Goal: Navigation & Orientation: Find specific page/section

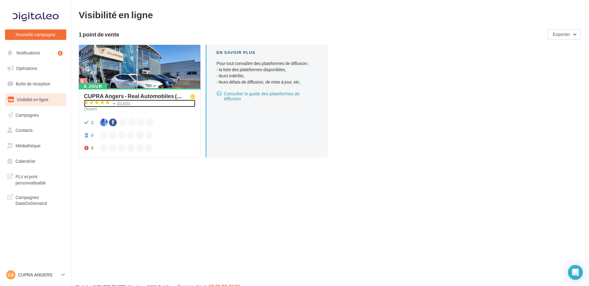
click at [124, 104] on div "20 avis" at bounding box center [123, 103] width 13 height 4
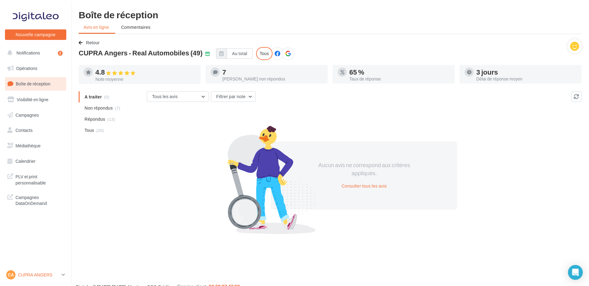
click at [33, 275] on p "CUPRA ANGERS" at bounding box center [38, 275] width 41 height 6
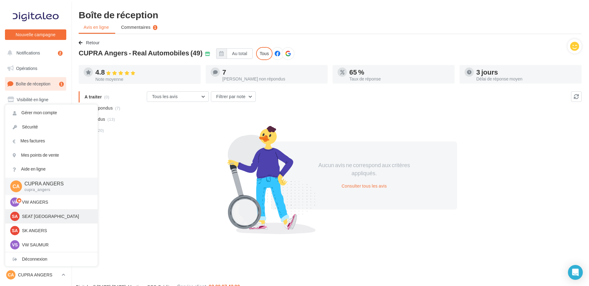
click at [29, 214] on p "SEAT [GEOGRAPHIC_DATA]" at bounding box center [56, 216] width 68 height 6
